Goal: Information Seeking & Learning: Learn about a topic

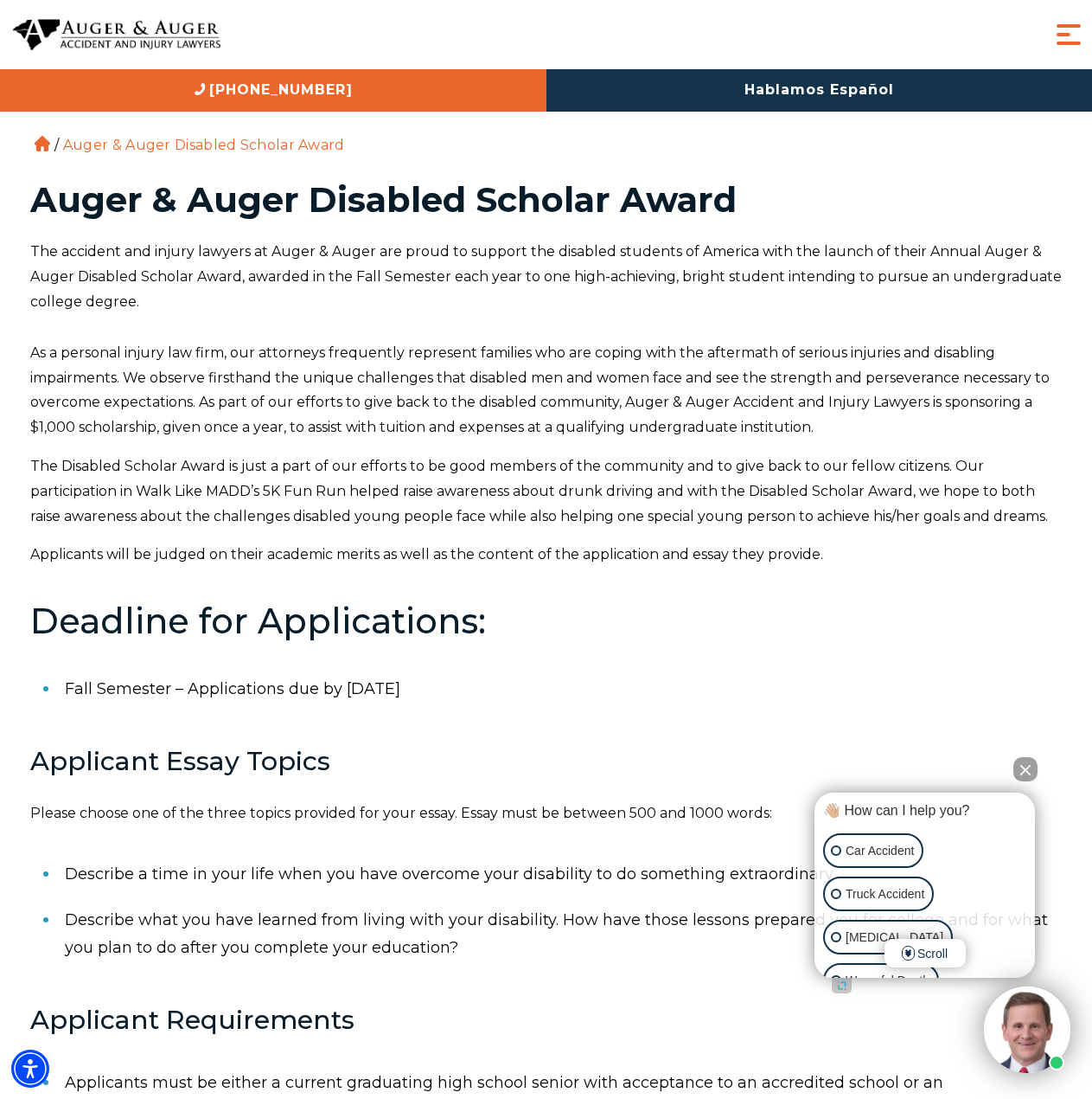
click at [1019, 763] on button "Close Intaker Chat Widget" at bounding box center [1025, 769] width 24 height 24
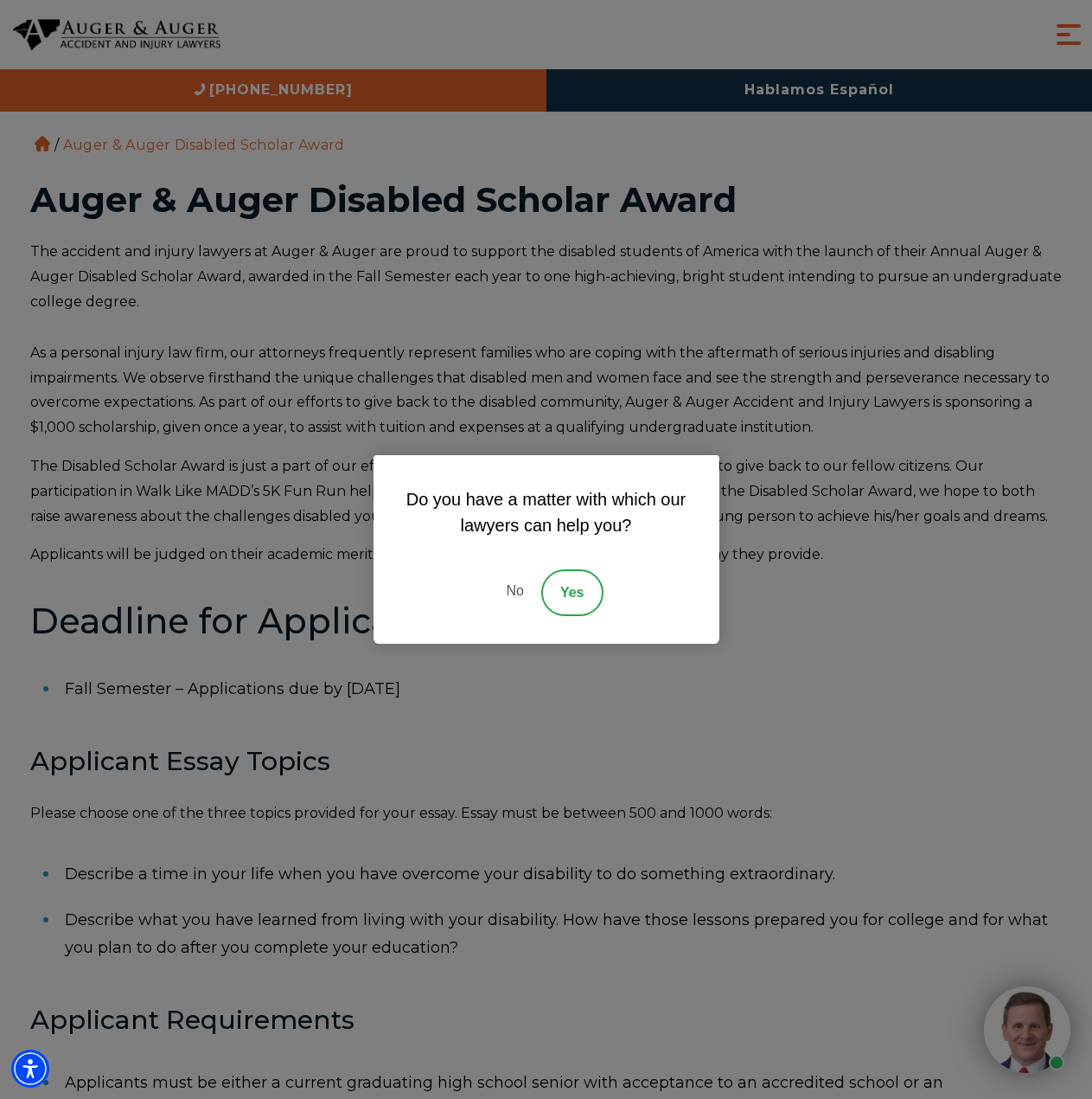
click at [505, 598] on link "No" at bounding box center [514, 593] width 52 height 47
